Goal: Navigation & Orientation: Find specific page/section

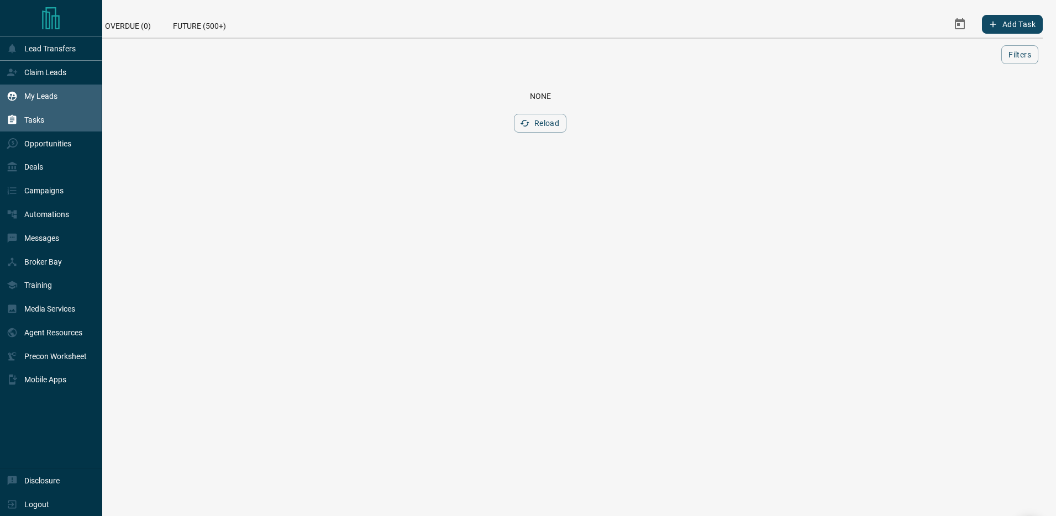
click at [35, 86] on div "My Leads" at bounding box center [51, 97] width 102 height 24
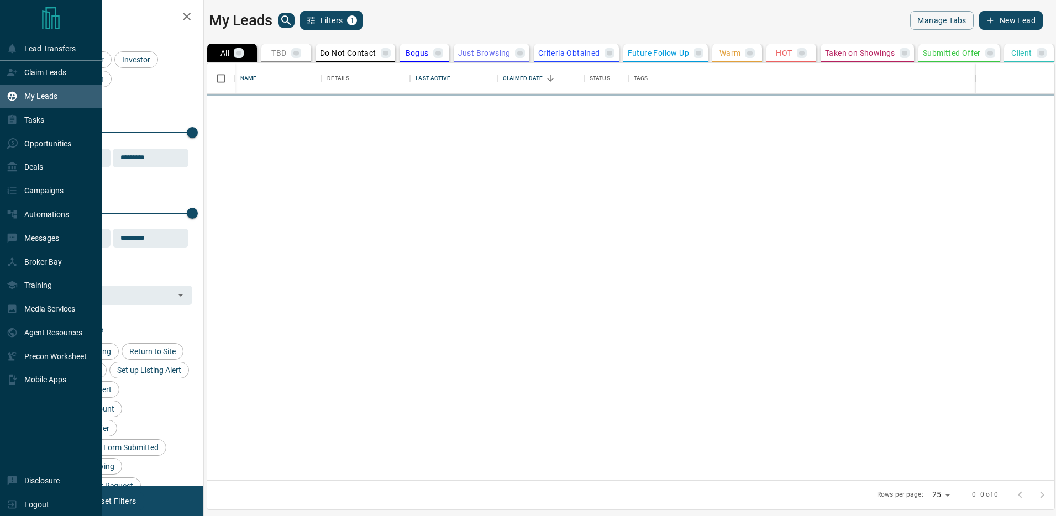
scroll to position [417, 847]
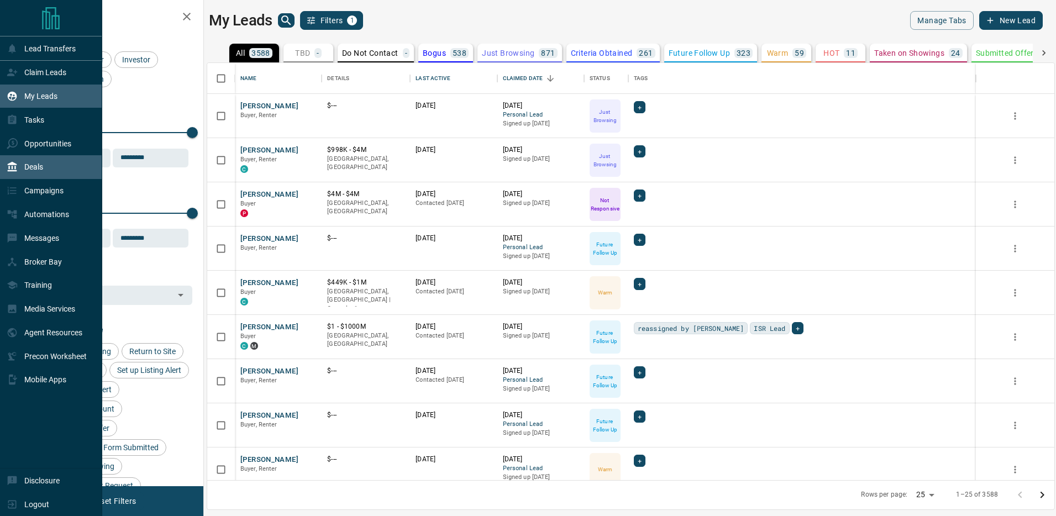
click at [60, 171] on div "Deals" at bounding box center [51, 167] width 102 height 24
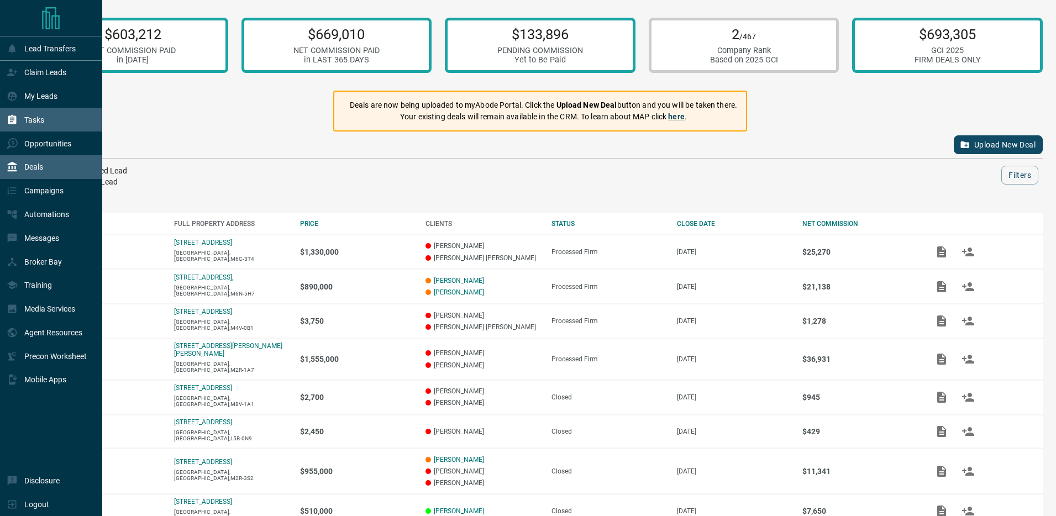
click at [13, 119] on icon at bounding box center [12, 119] width 8 height 9
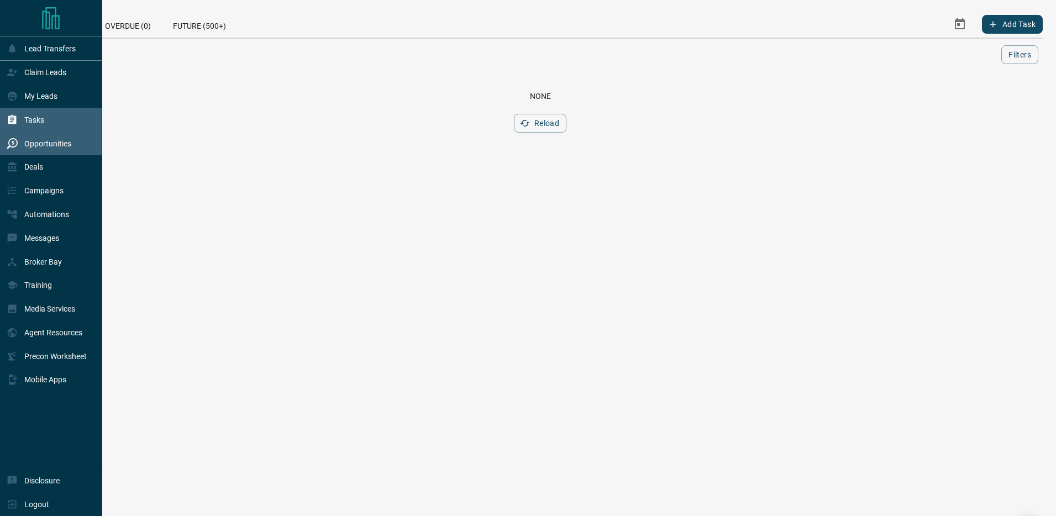
click at [50, 144] on p "Opportunities" at bounding box center [47, 143] width 47 height 9
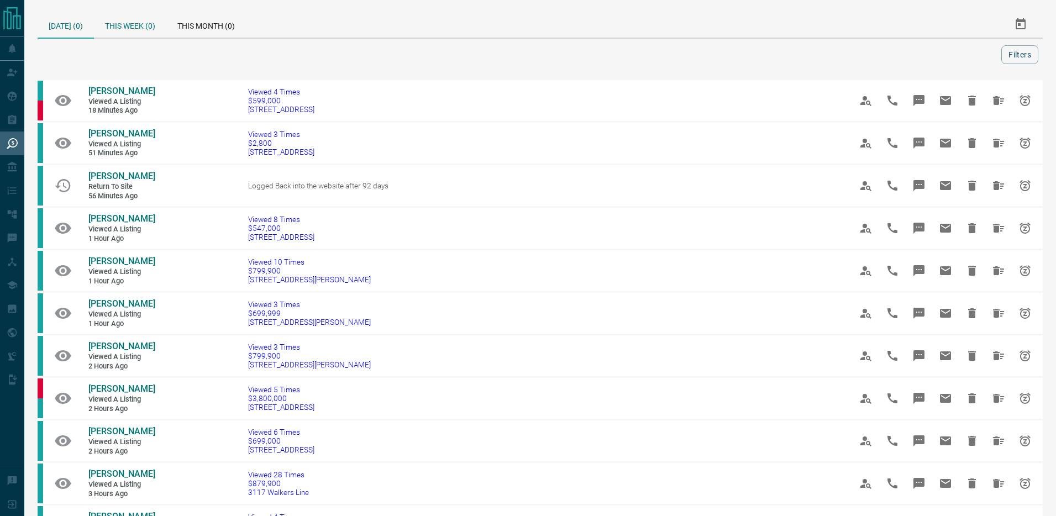
click at [137, 31] on div "This Week (0)" at bounding box center [130, 24] width 72 height 27
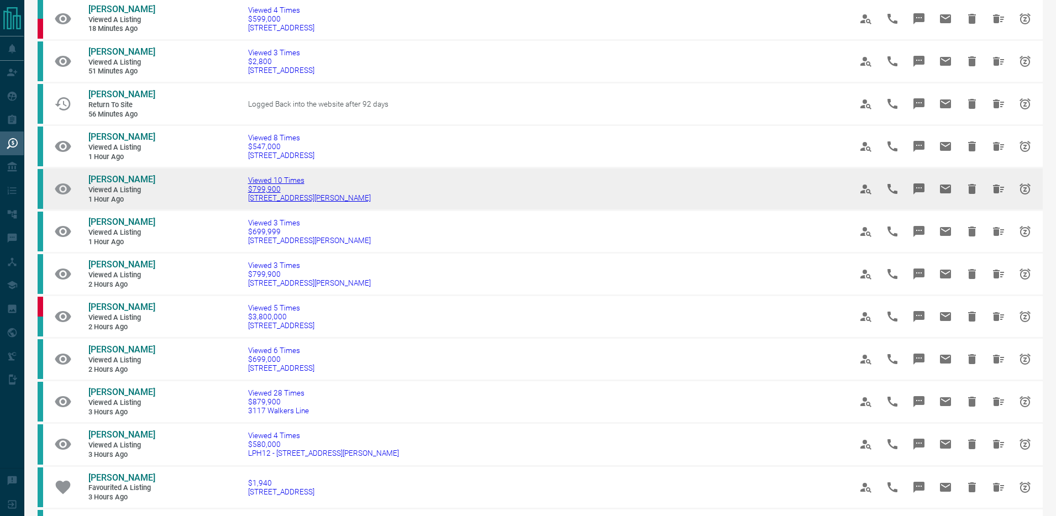
scroll to position [87, 0]
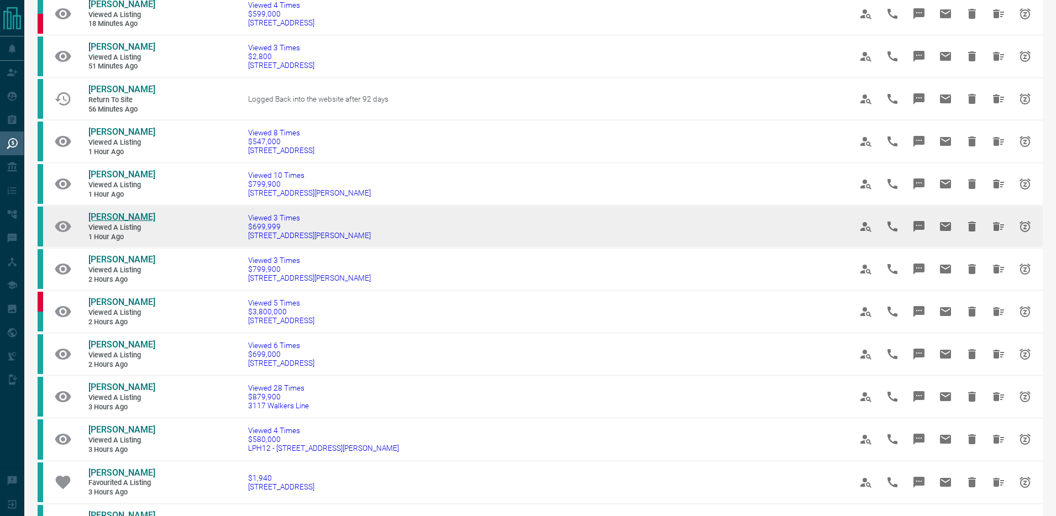
click at [109, 222] on span "[PERSON_NAME]" at bounding box center [121, 217] width 67 height 10
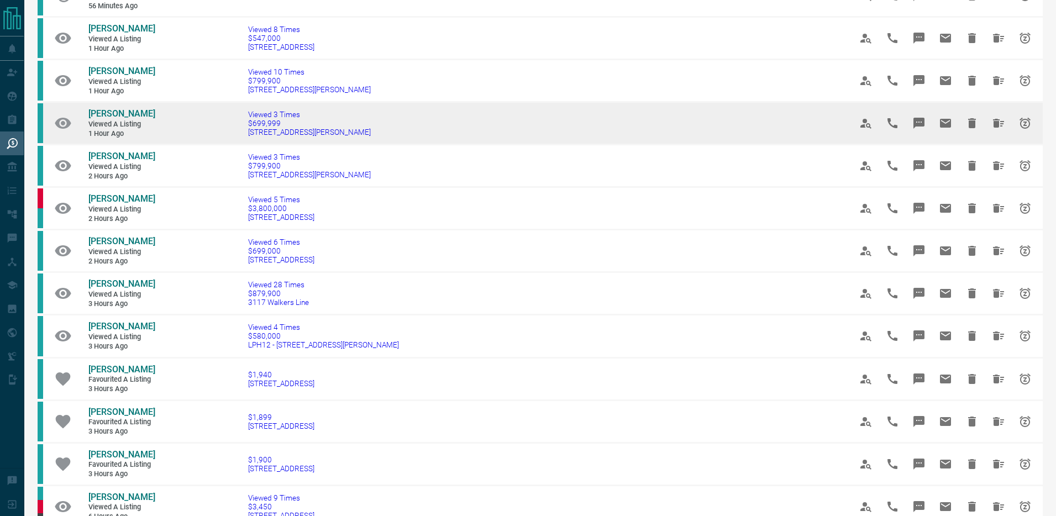
scroll to position [192, 0]
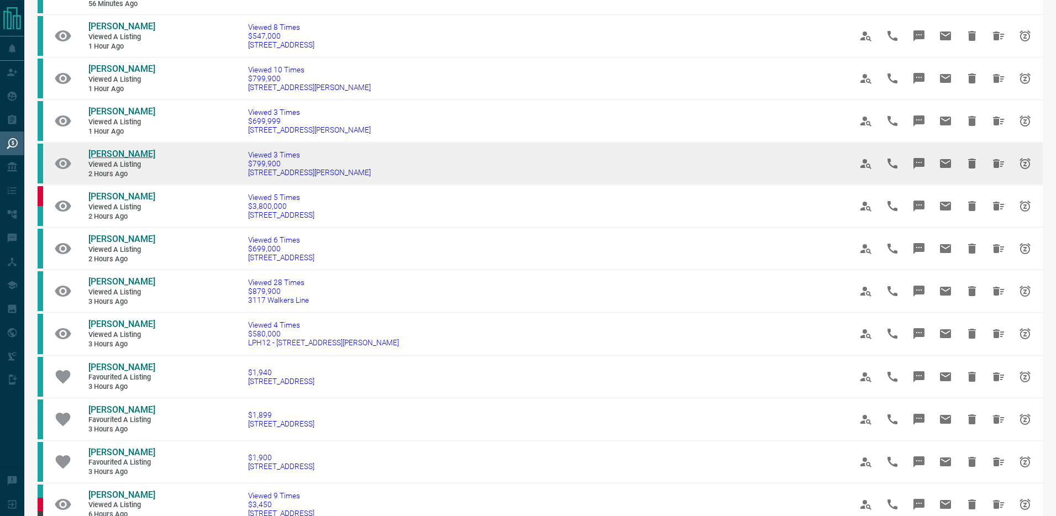
click at [107, 159] on span "[PERSON_NAME]" at bounding box center [121, 154] width 67 height 10
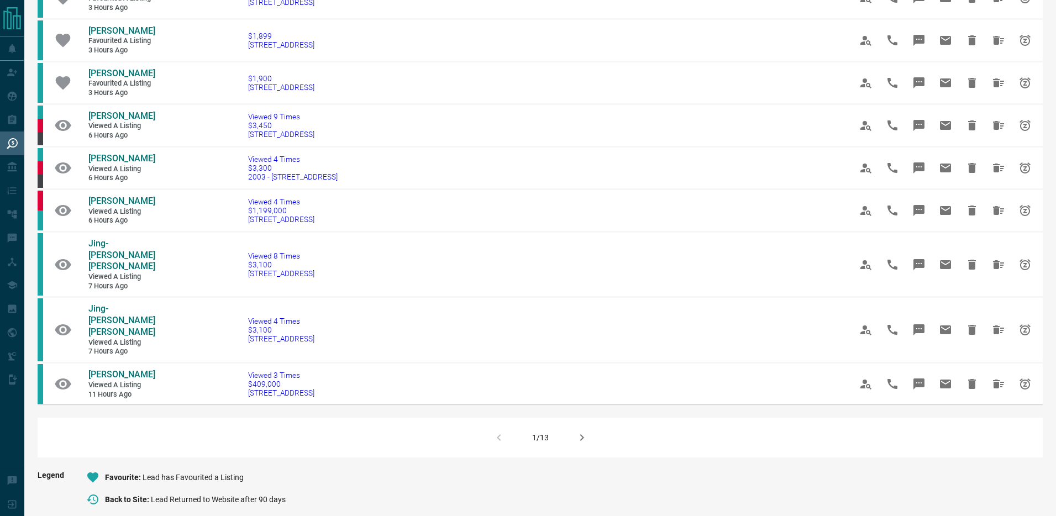
scroll to position [572, 0]
click at [576, 444] on icon "button" at bounding box center [581, 436] width 13 height 13
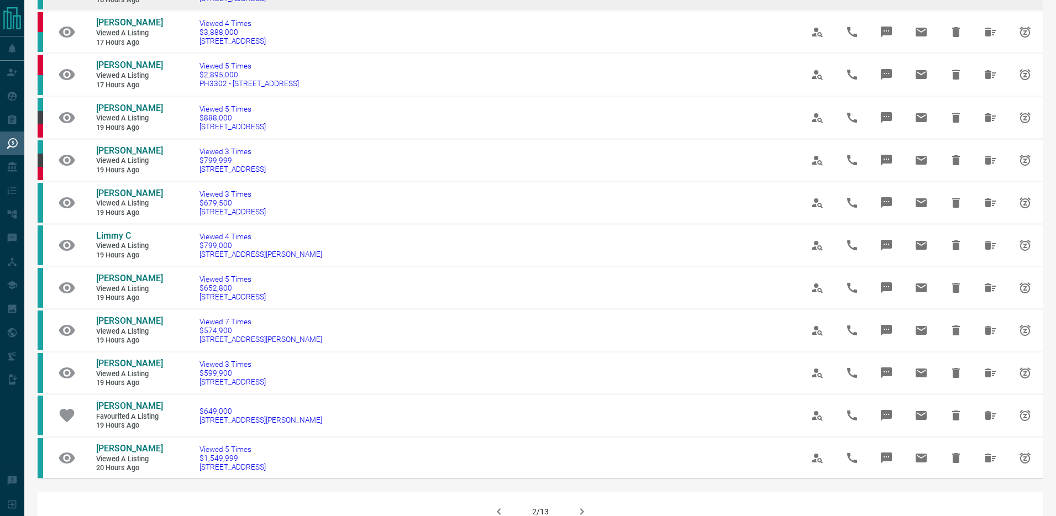
scroll to position [454, 0]
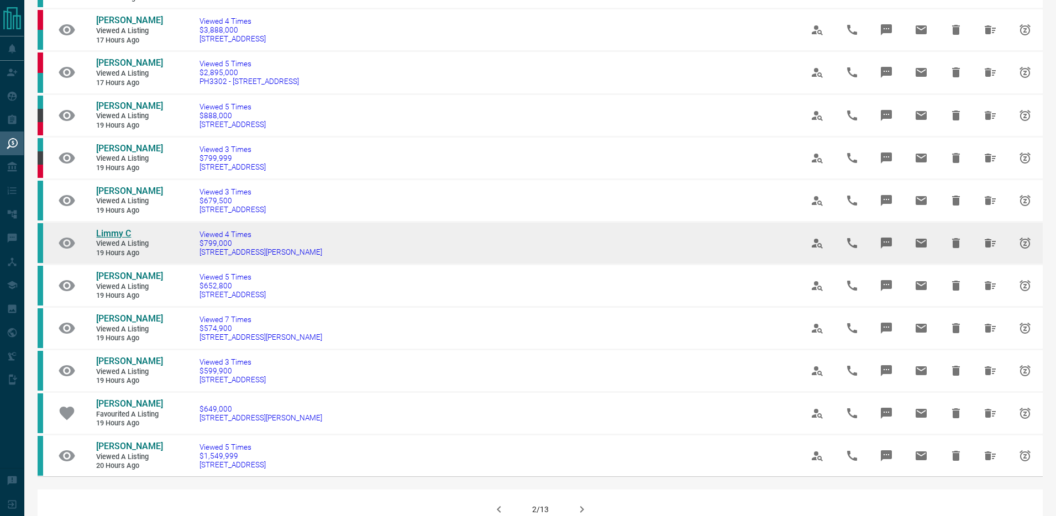
click at [103, 239] on span "Limmy C" at bounding box center [113, 233] width 35 height 10
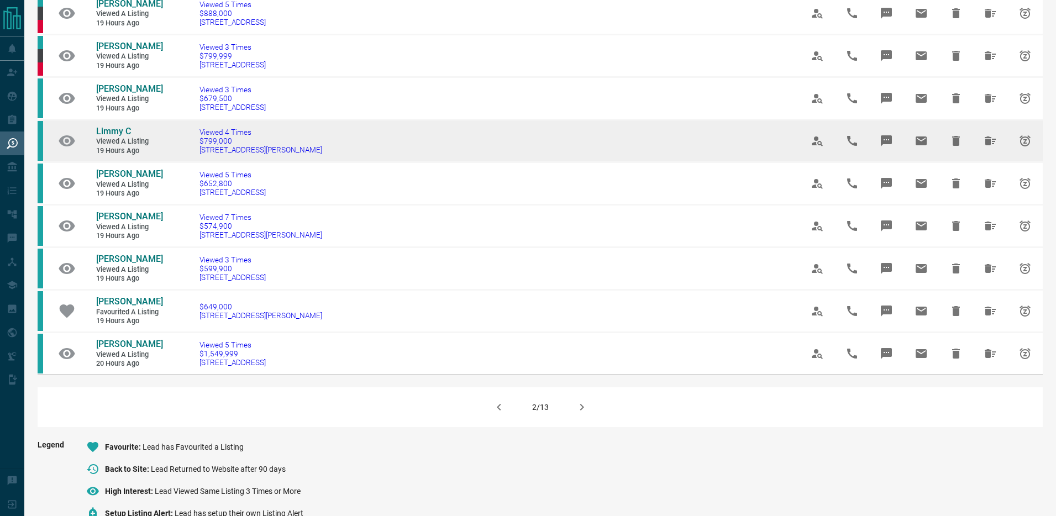
scroll to position [596, 0]
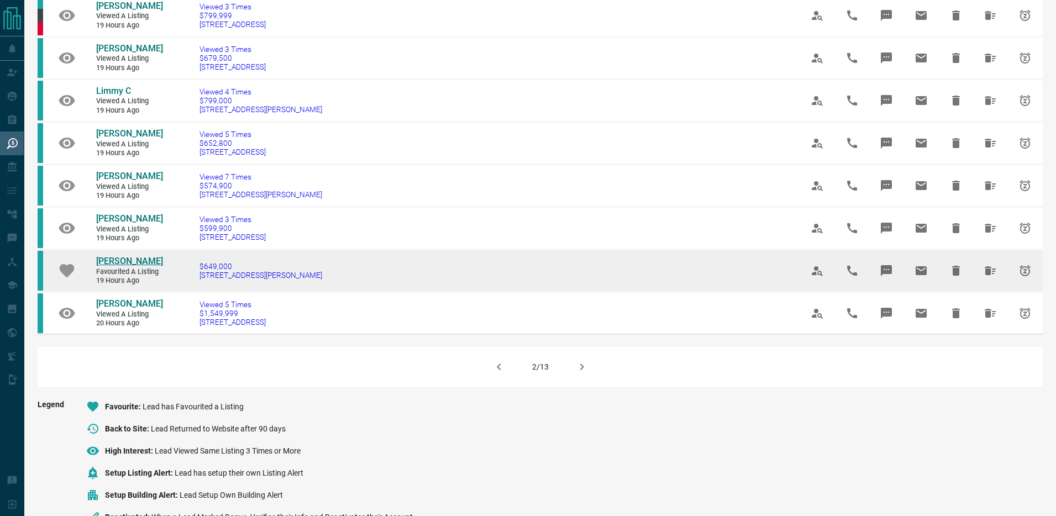
click at [118, 266] on span "[PERSON_NAME]" at bounding box center [129, 261] width 67 height 10
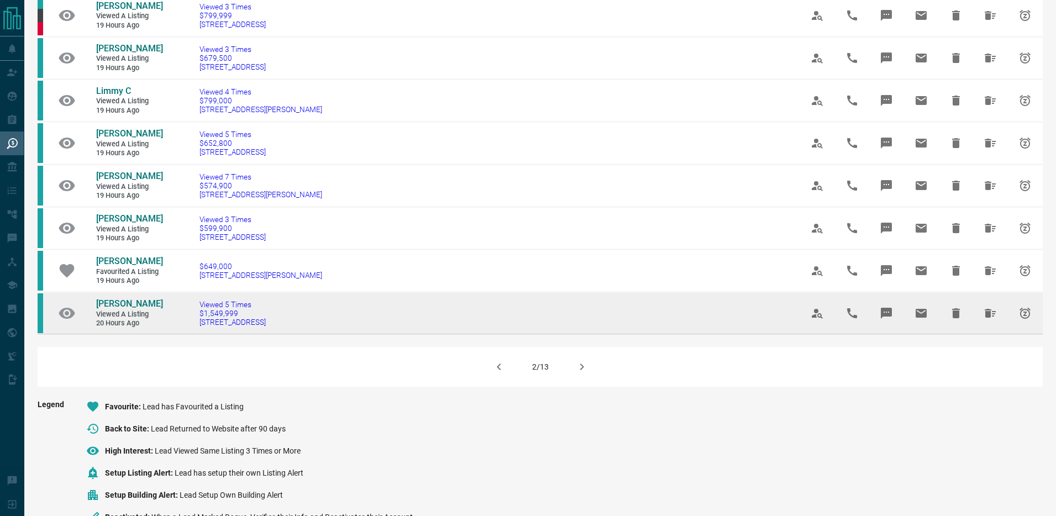
click at [102, 310] on link "[PERSON_NAME]" at bounding box center [129, 304] width 66 height 12
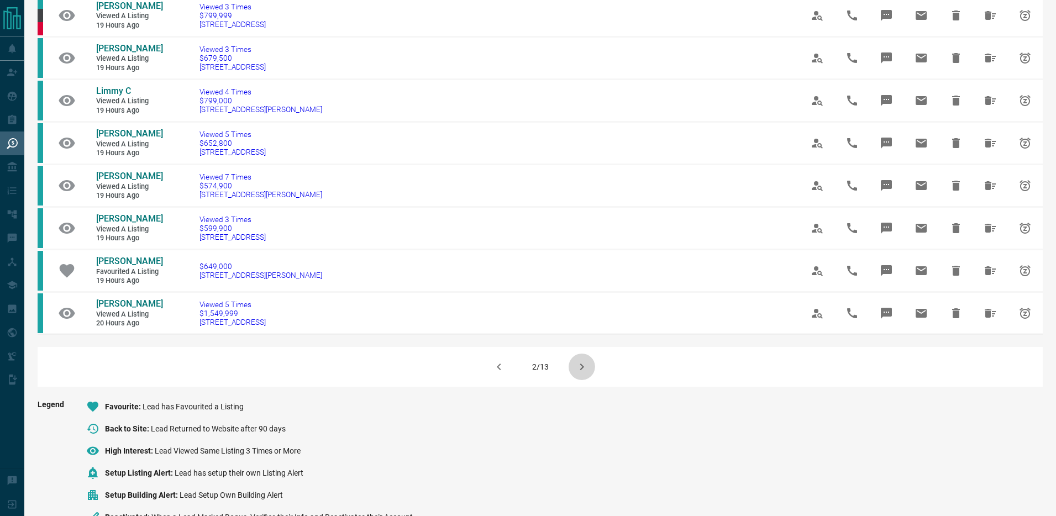
click at [592, 380] on button "button" at bounding box center [581, 367] width 27 height 27
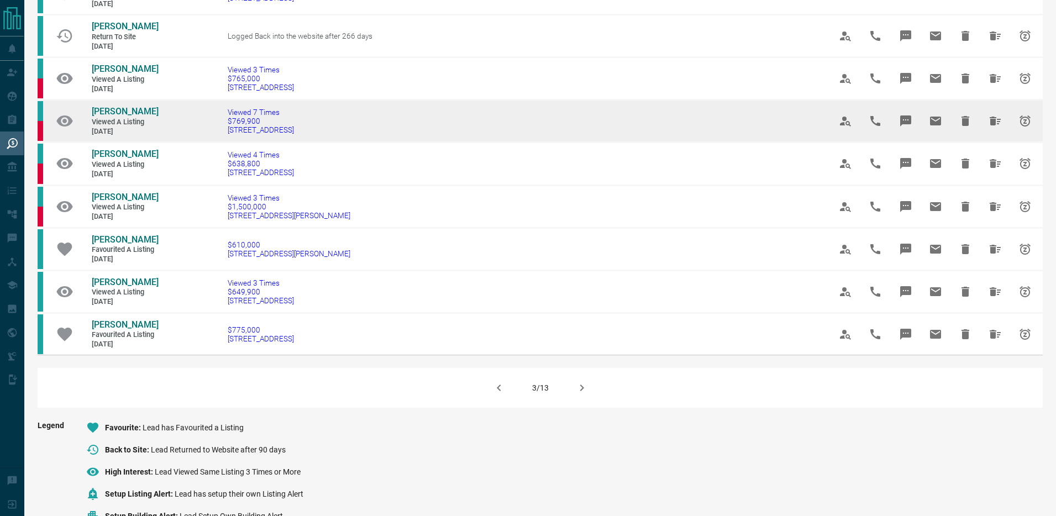
scroll to position [594, 0]
